Goal: Find specific page/section: Find specific page/section

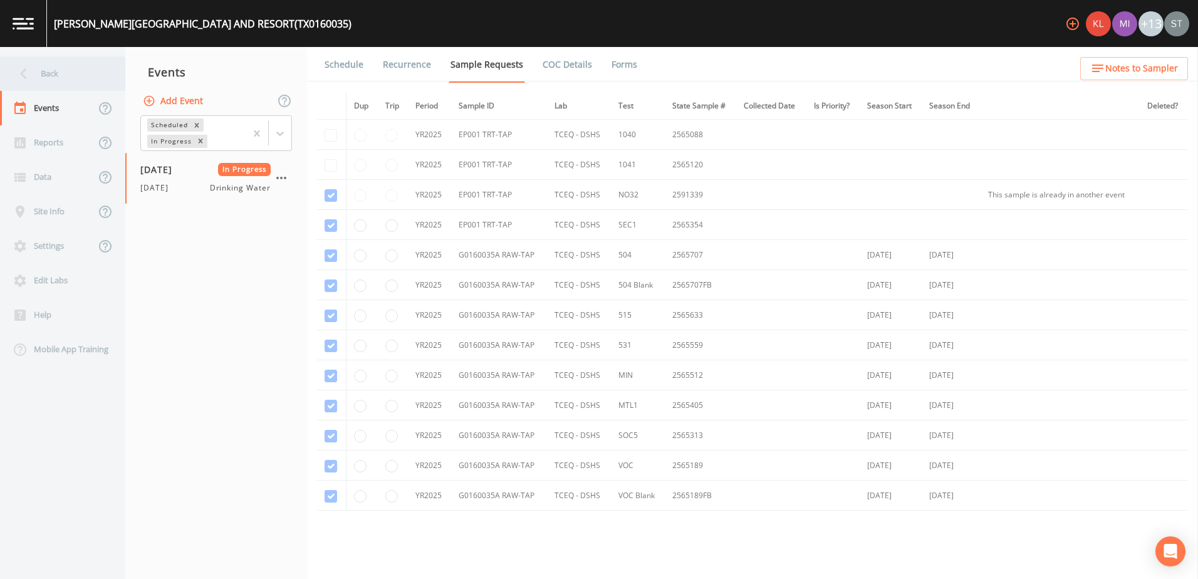
click at [34, 85] on div "Back" at bounding box center [56, 73] width 113 height 34
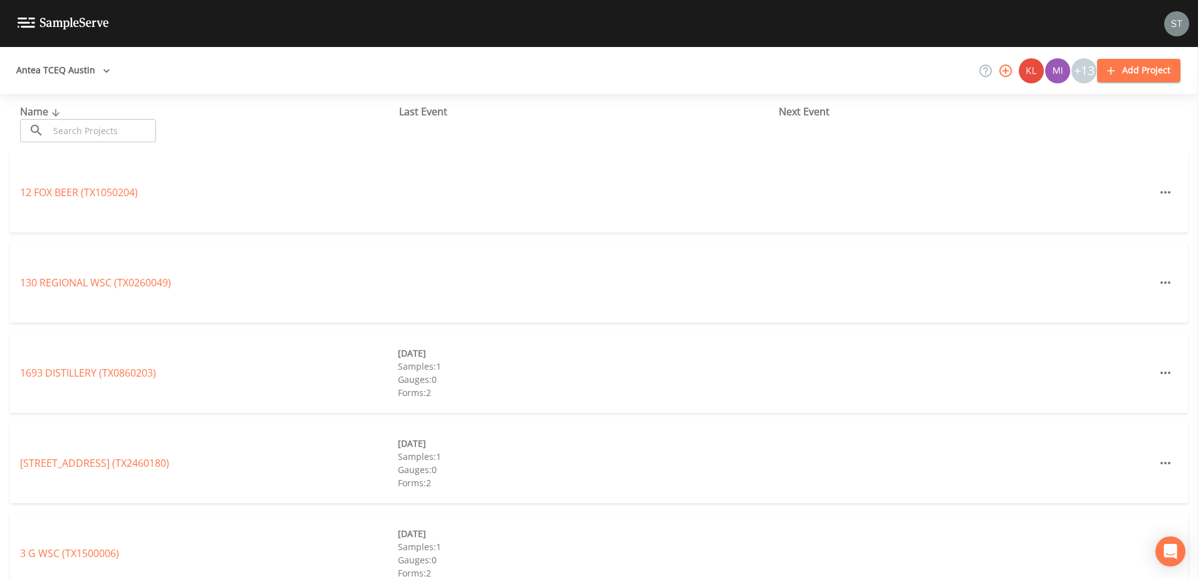
click at [58, 125] on input "text" at bounding box center [102, 130] width 107 height 23
click at [93, 70] on button "Antea TCEQ Austin" at bounding box center [63, 70] width 104 height 23
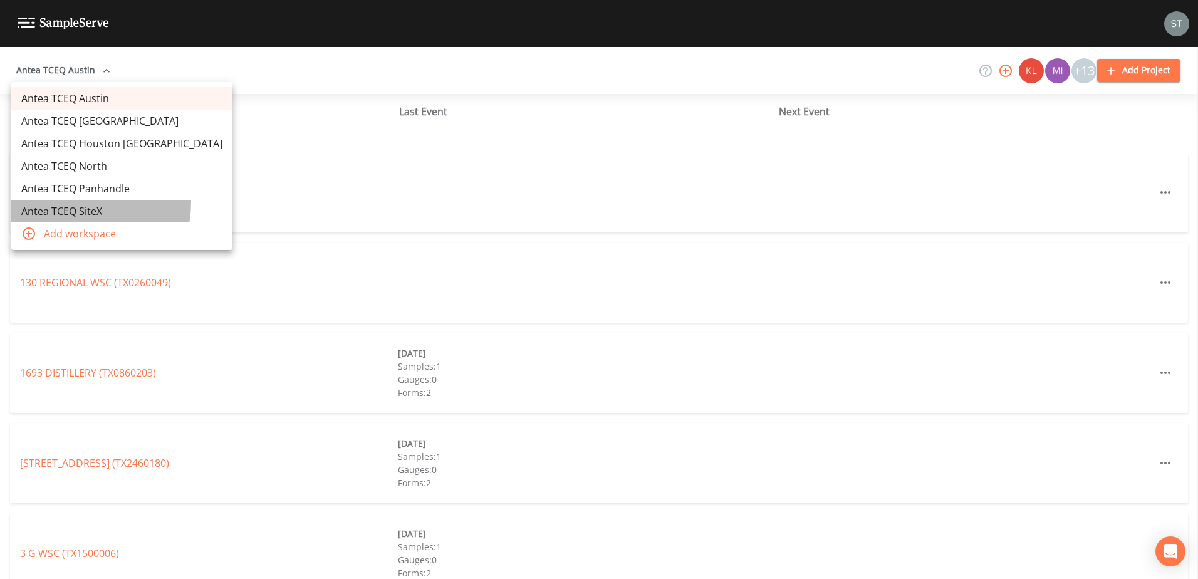
click at [73, 202] on link "Antea TCEQ SiteX" at bounding box center [121, 211] width 221 height 23
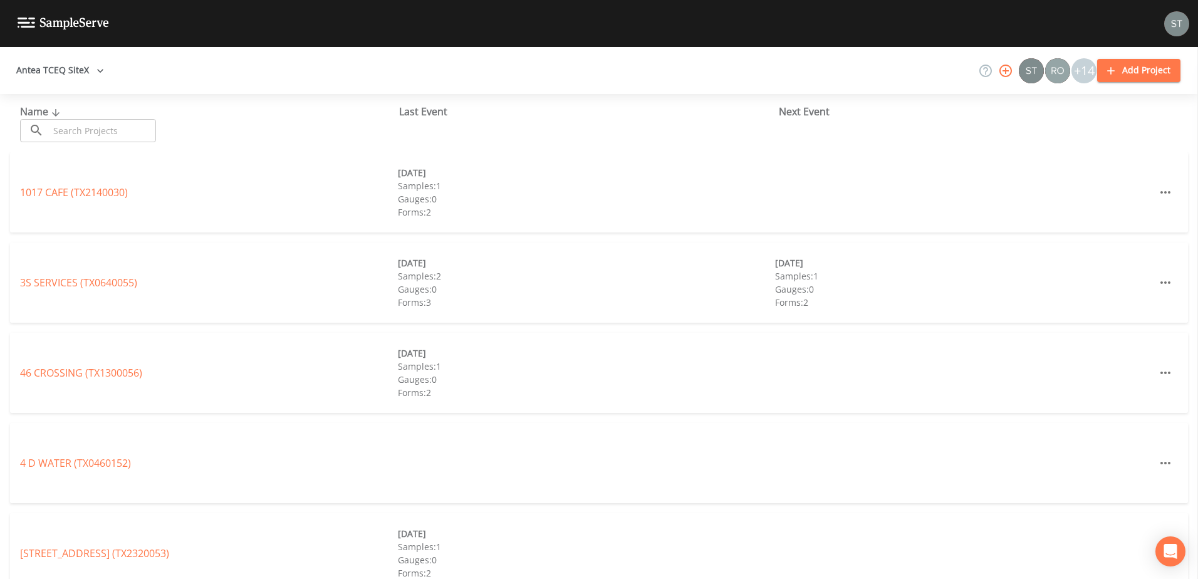
click at [81, 133] on input "text" at bounding box center [102, 130] width 107 height 23
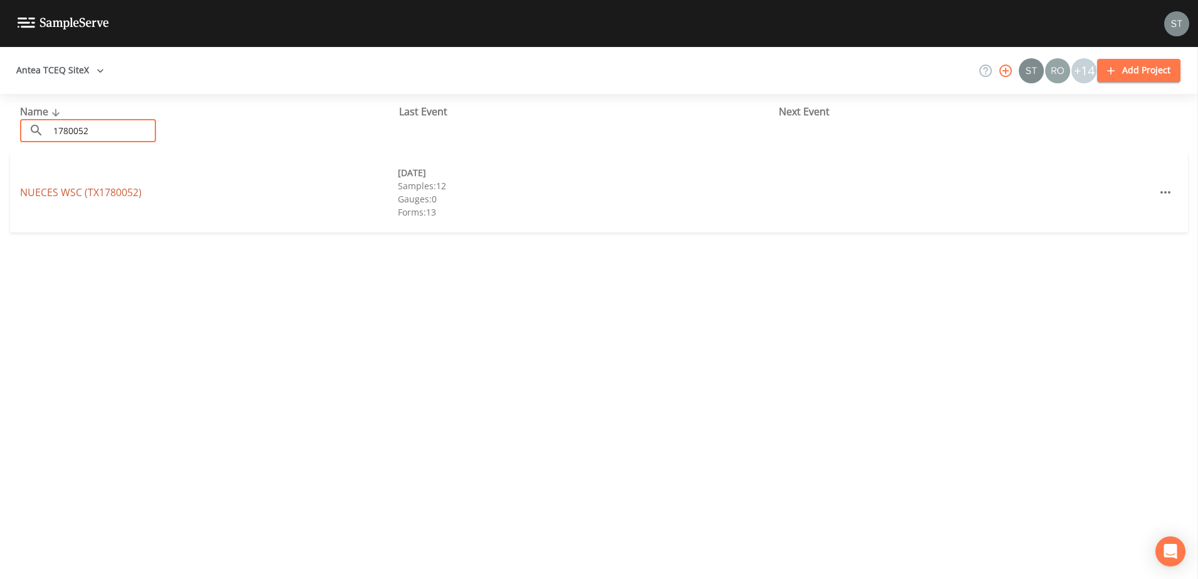
type input "1780052"
click at [110, 189] on link "NUECES WSC (TX1780052)" at bounding box center [81, 192] width 122 height 14
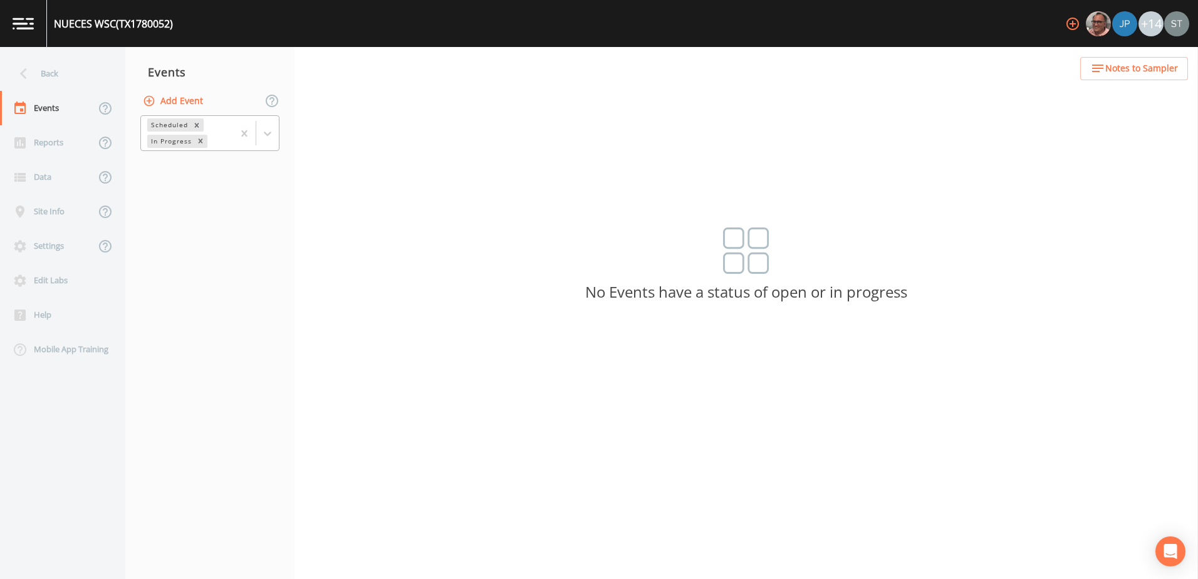
drag, startPoint x: 263, startPoint y: 133, endPoint x: 261, endPoint y: 147, distance: 13.8
click at [263, 137] on icon at bounding box center [267, 133] width 13 height 13
click at [222, 169] on div "Completed" at bounding box center [209, 169] width 139 height 21
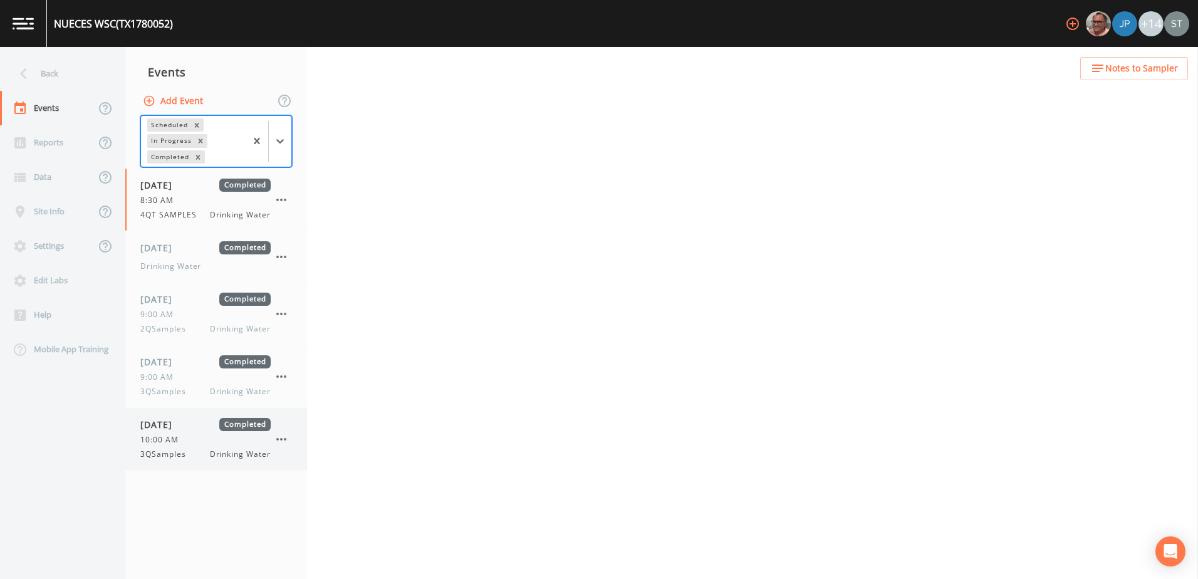
click at [163, 434] on span "10:00 AM" at bounding box center [163, 439] width 46 height 11
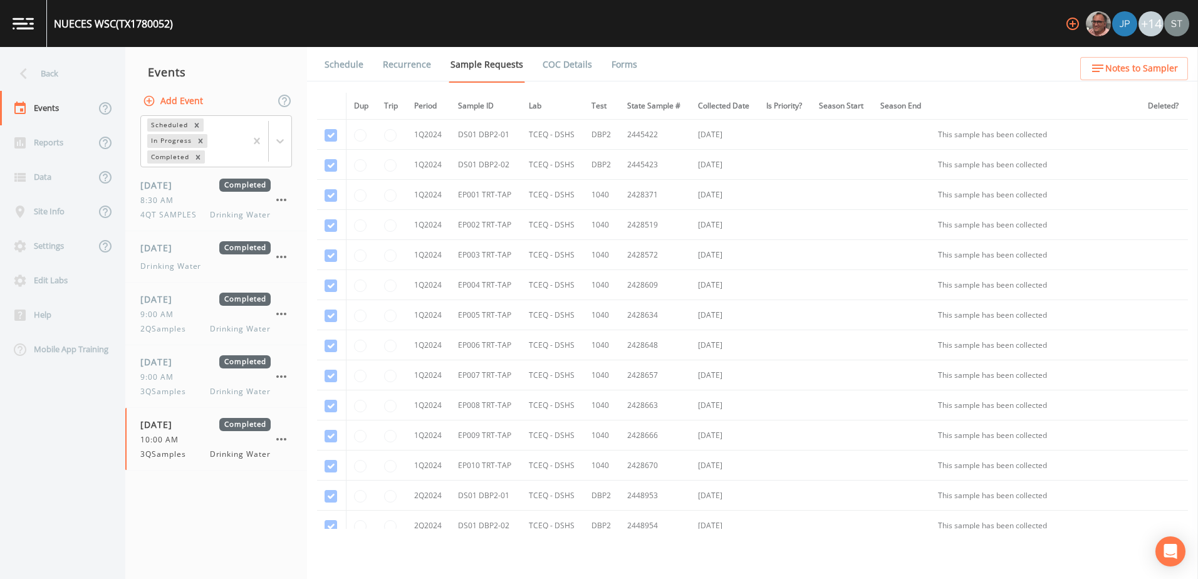
click at [621, 66] on link "Forms" at bounding box center [624, 64] width 29 height 35
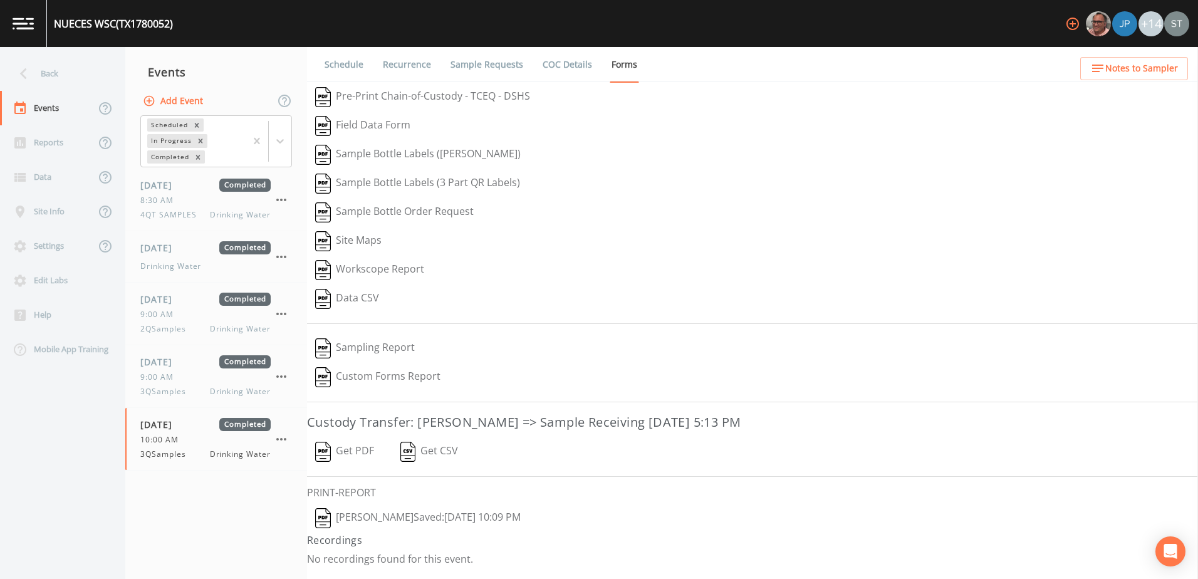
click at [383, 515] on button "[PERSON_NAME]  Saved: [DATE] 10:09 PM" at bounding box center [418, 518] width 222 height 29
